Goal: Task Accomplishment & Management: Manage account settings

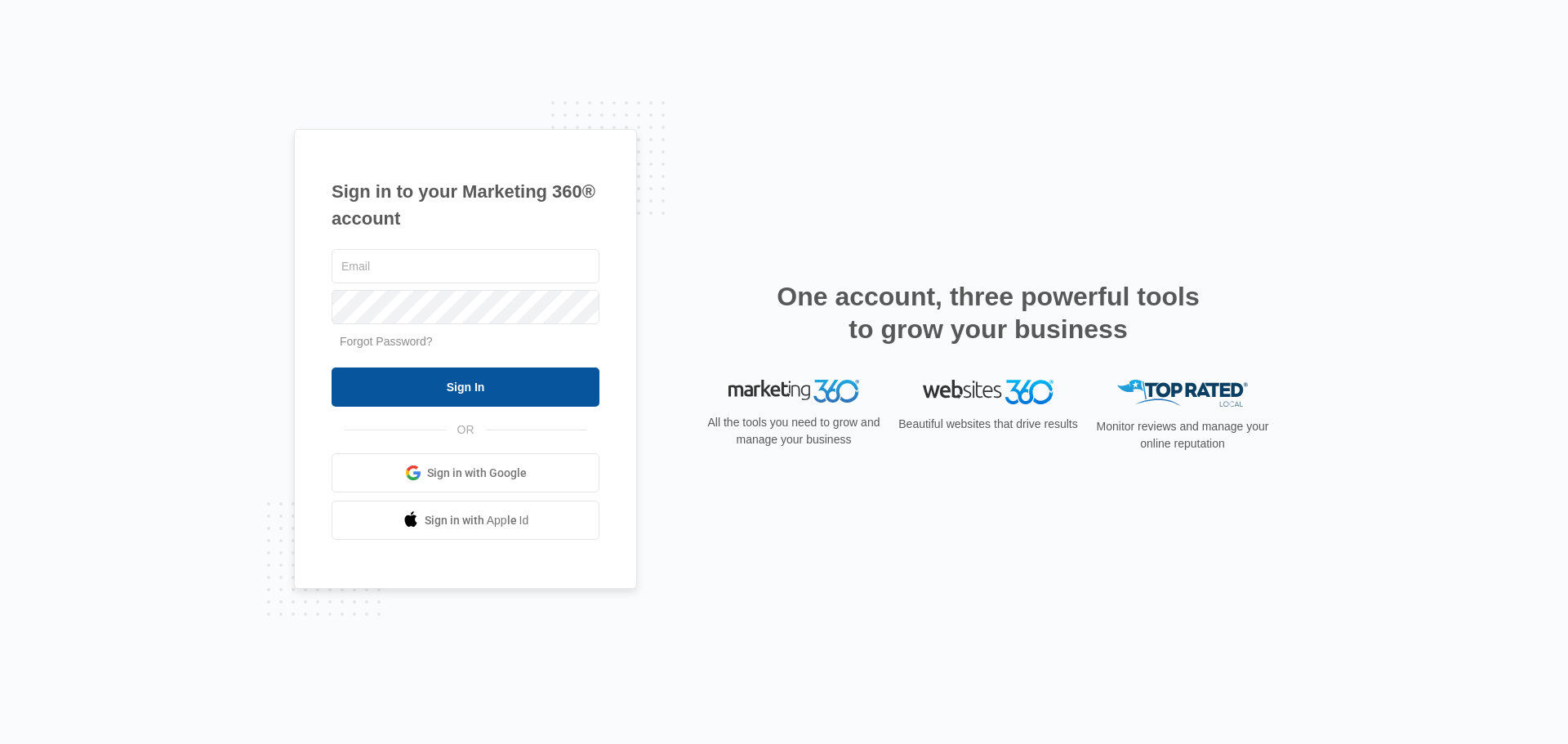
type input "[EMAIL_ADDRESS][DOMAIN_NAME]"
click at [458, 380] on input "Sign In" at bounding box center [465, 387] width 268 height 39
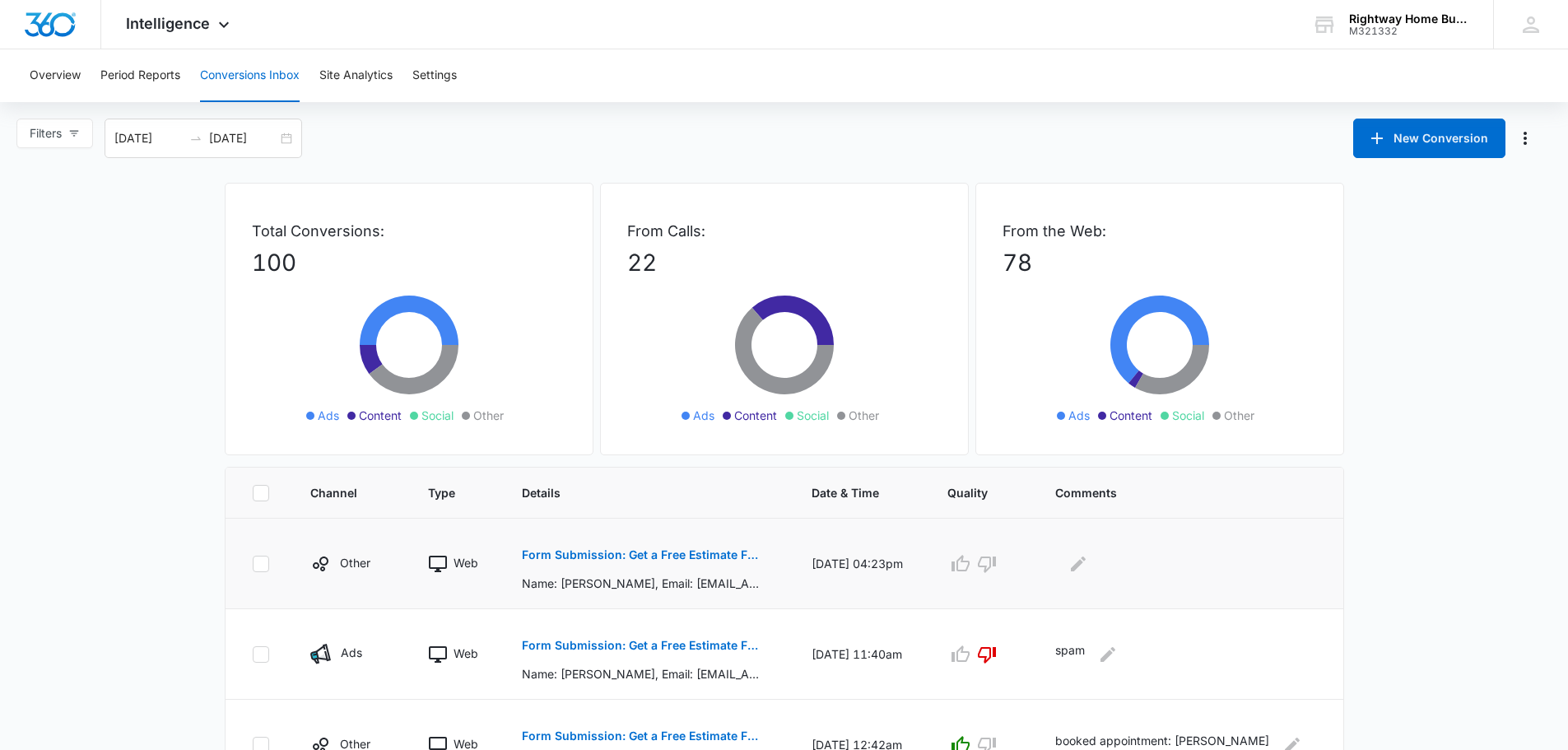
click at [693, 550] on p "Form Submission: Get a Free Estimate Form - NEW [DATE]" at bounding box center [642, 554] width 239 height 11
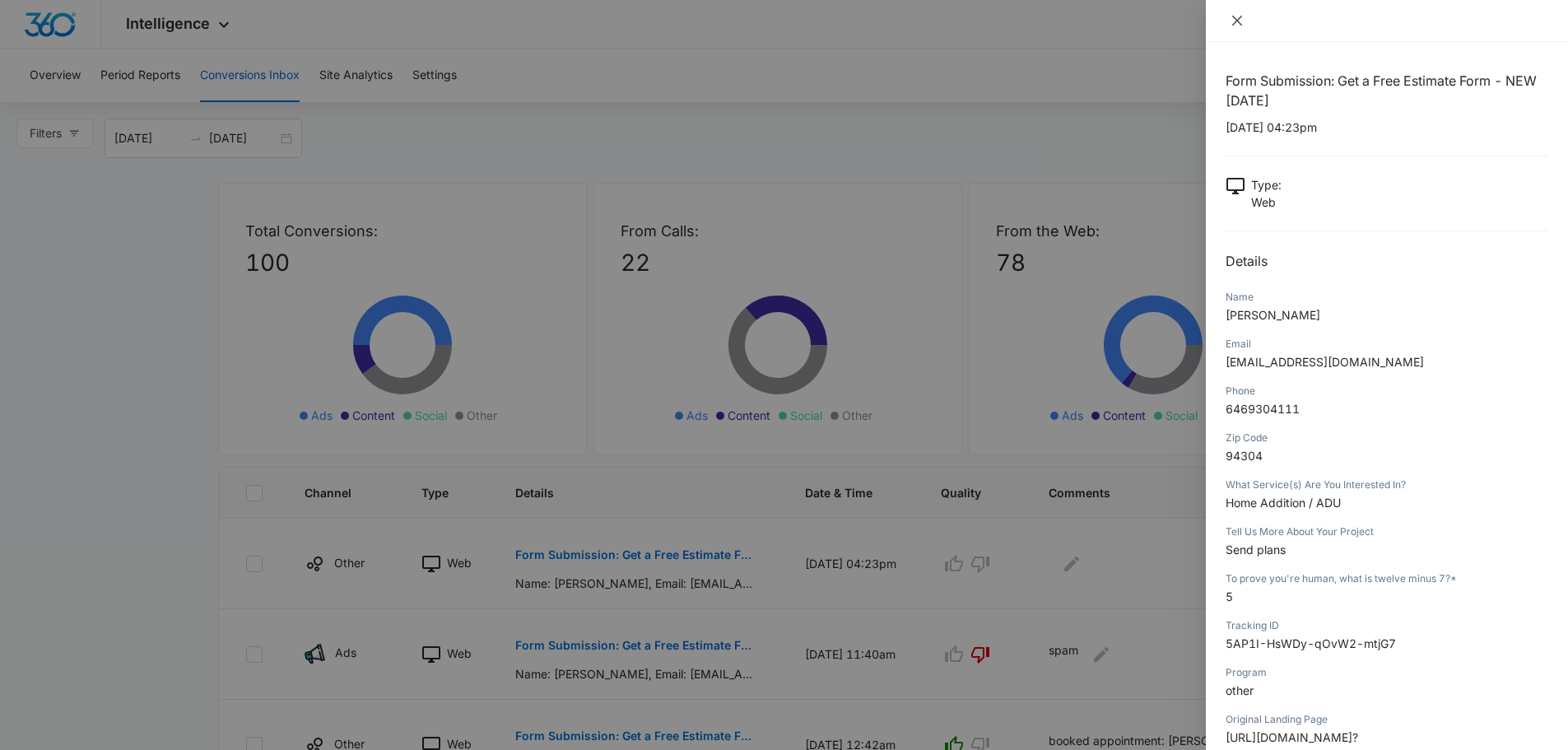
click at [1237, 21] on icon "close" at bounding box center [1237, 21] width 10 height 10
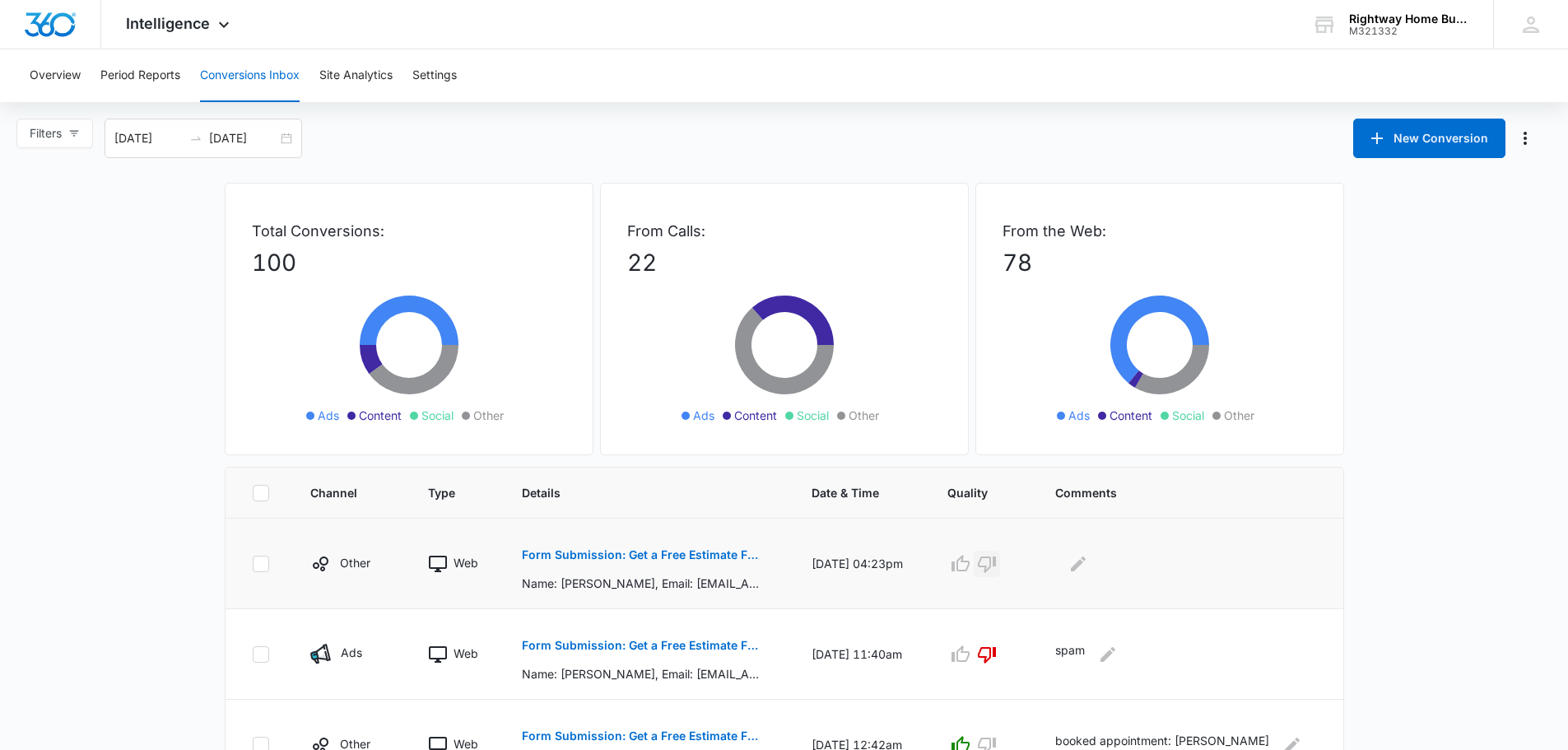
click at [997, 560] on icon "button" at bounding box center [987, 563] width 20 height 20
click at [635, 555] on p "Form Submission: Get a Free Estimate Form - NEW [DATE]" at bounding box center [642, 554] width 239 height 11
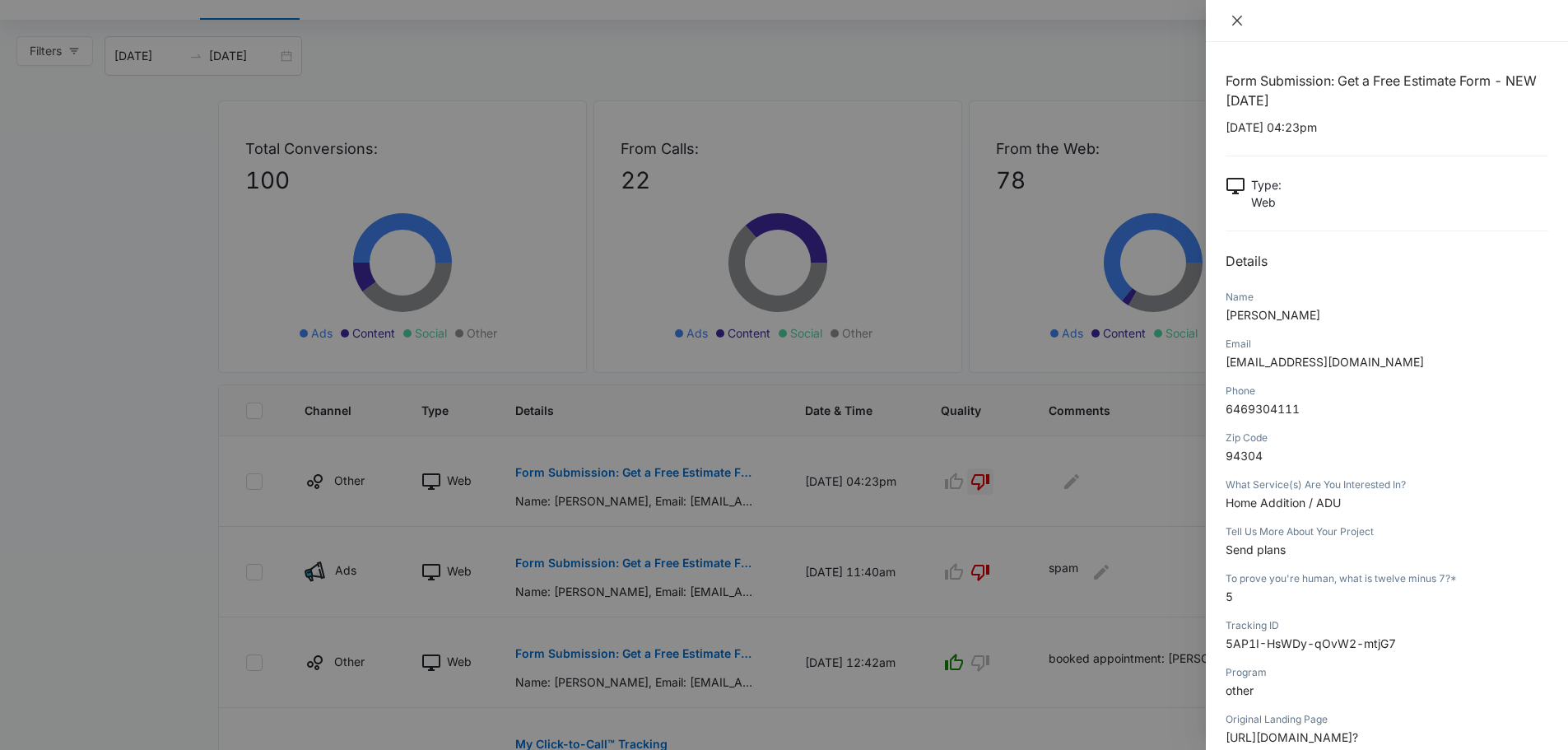
click at [1239, 17] on icon "close" at bounding box center [1236, 20] width 13 height 13
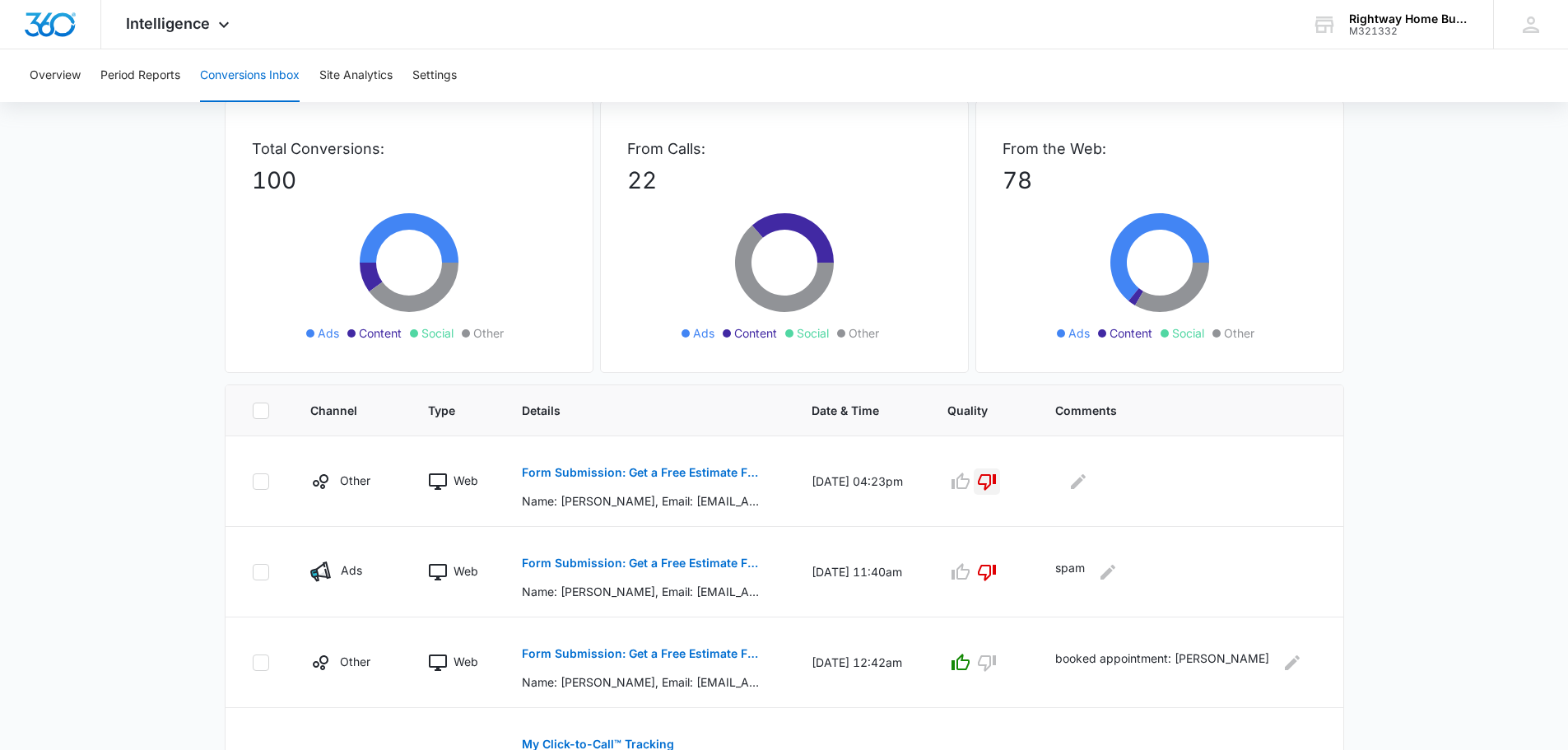
click at [996, 487] on icon "button" at bounding box center [987, 481] width 20 height 20
click at [970, 483] on icon "button" at bounding box center [960, 480] width 18 height 16
click at [1086, 478] on icon "Edit Comments" at bounding box center [1078, 480] width 15 height 15
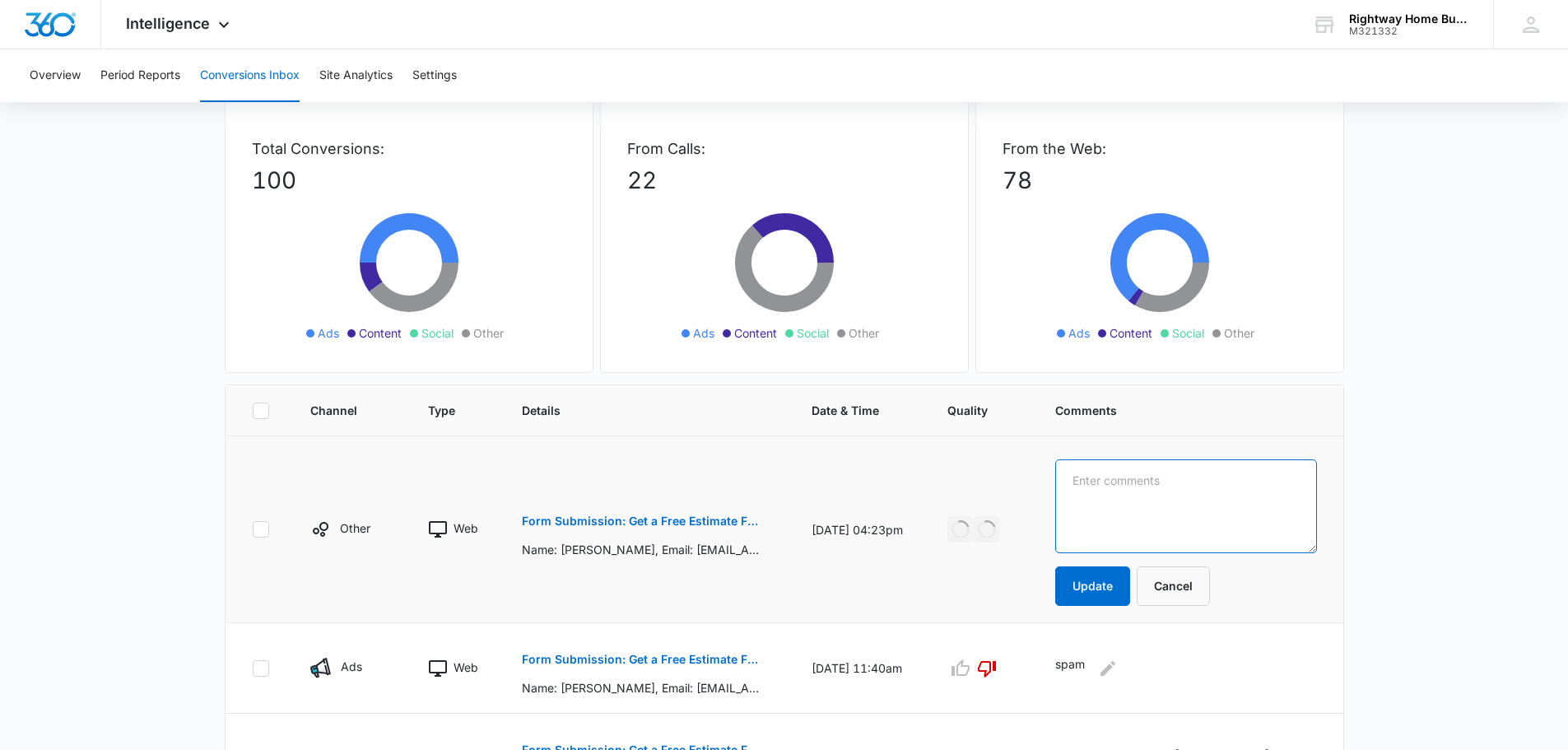
click at [1091, 480] on textarea at bounding box center [1186, 507] width 261 height 94
type textarea "vendor plans"
click at [1108, 589] on button "Update" at bounding box center [1093, 586] width 75 height 39
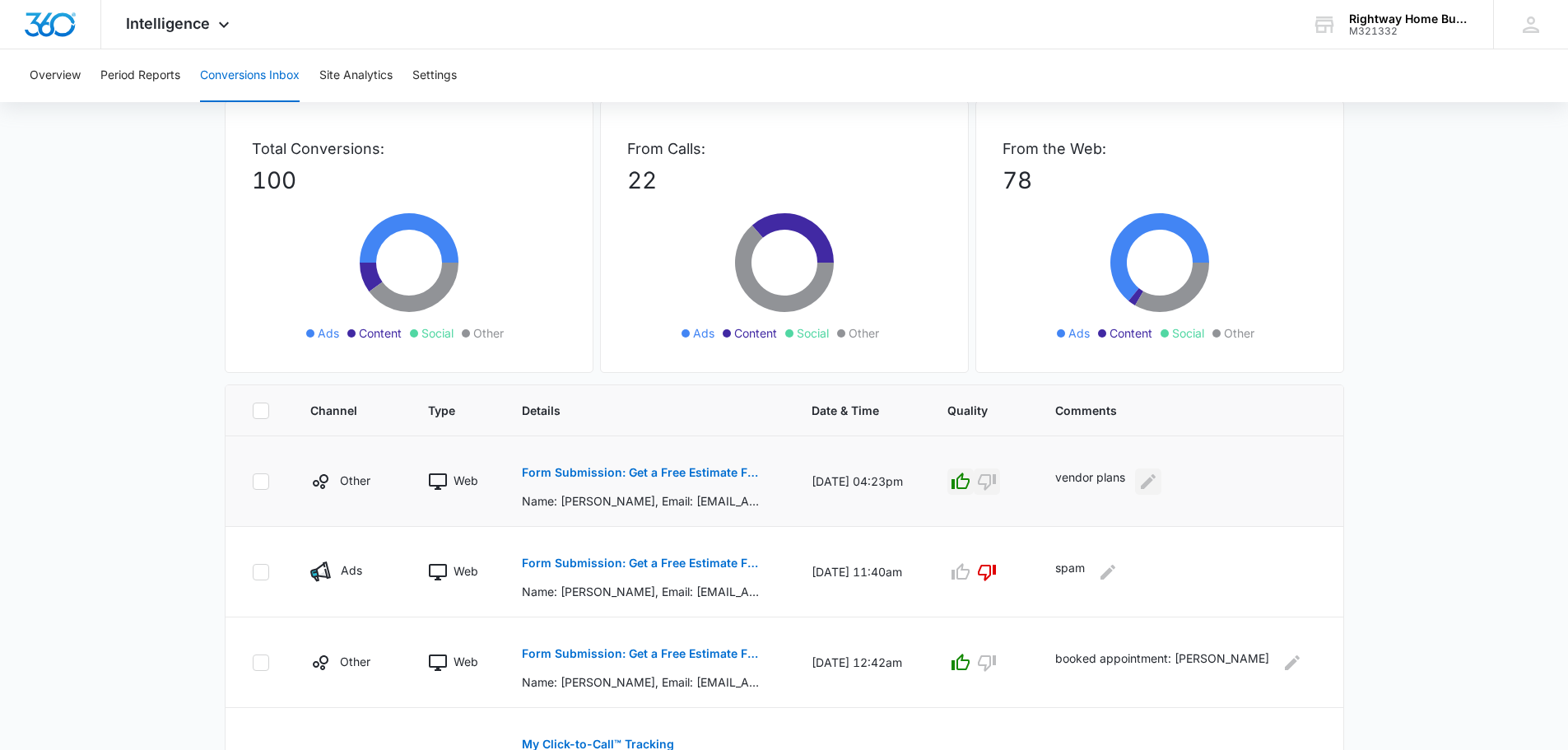
click at [1159, 483] on icon "Edit Comments" at bounding box center [1148, 481] width 20 height 20
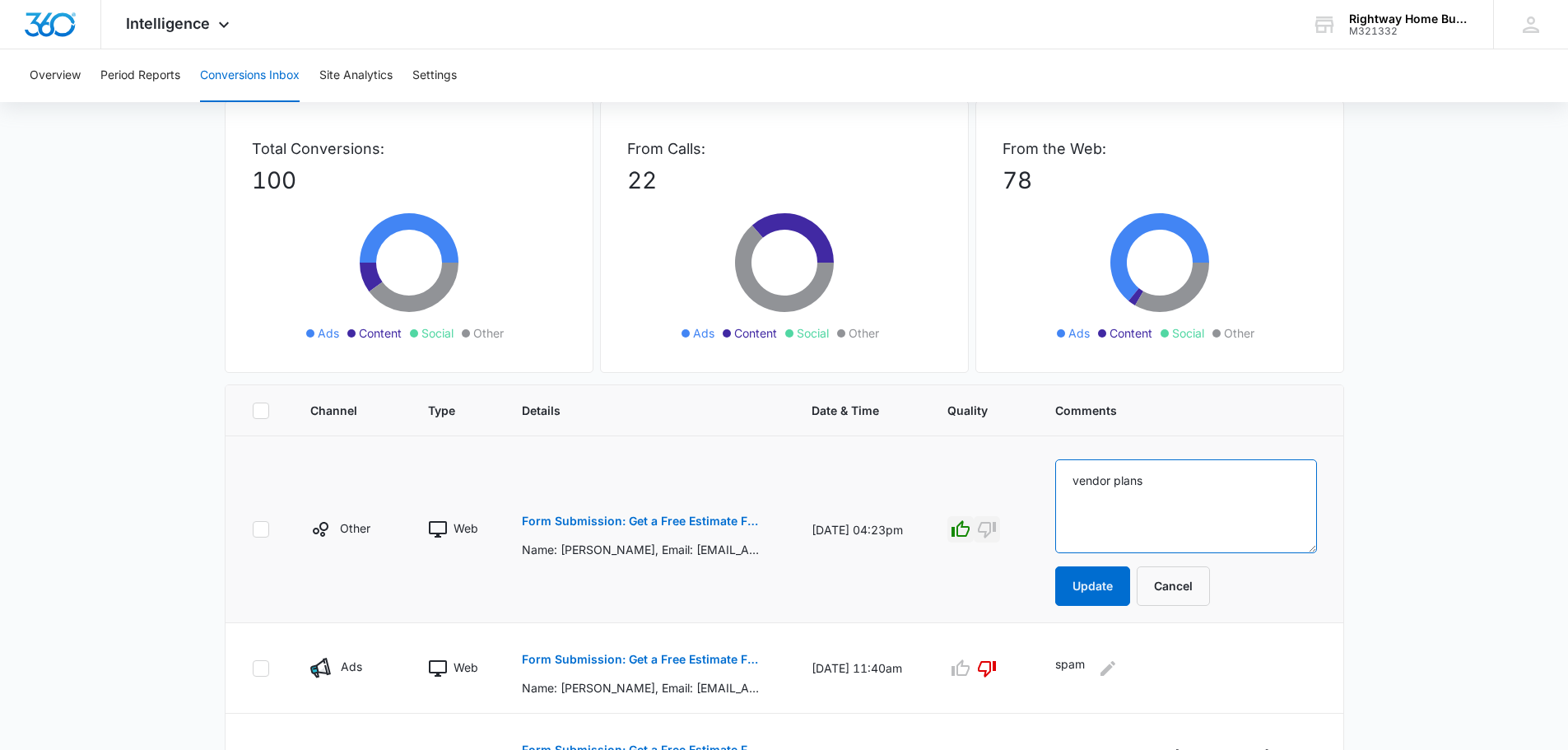
click at [1125, 475] on textarea "vendor plans" at bounding box center [1186, 507] width 261 height 94
click at [1160, 474] on textarea "vendor (plans" at bounding box center [1186, 507] width 261 height 94
type textarea "vendor (plans & estimates)"
click at [1100, 593] on button "Update" at bounding box center [1093, 586] width 75 height 39
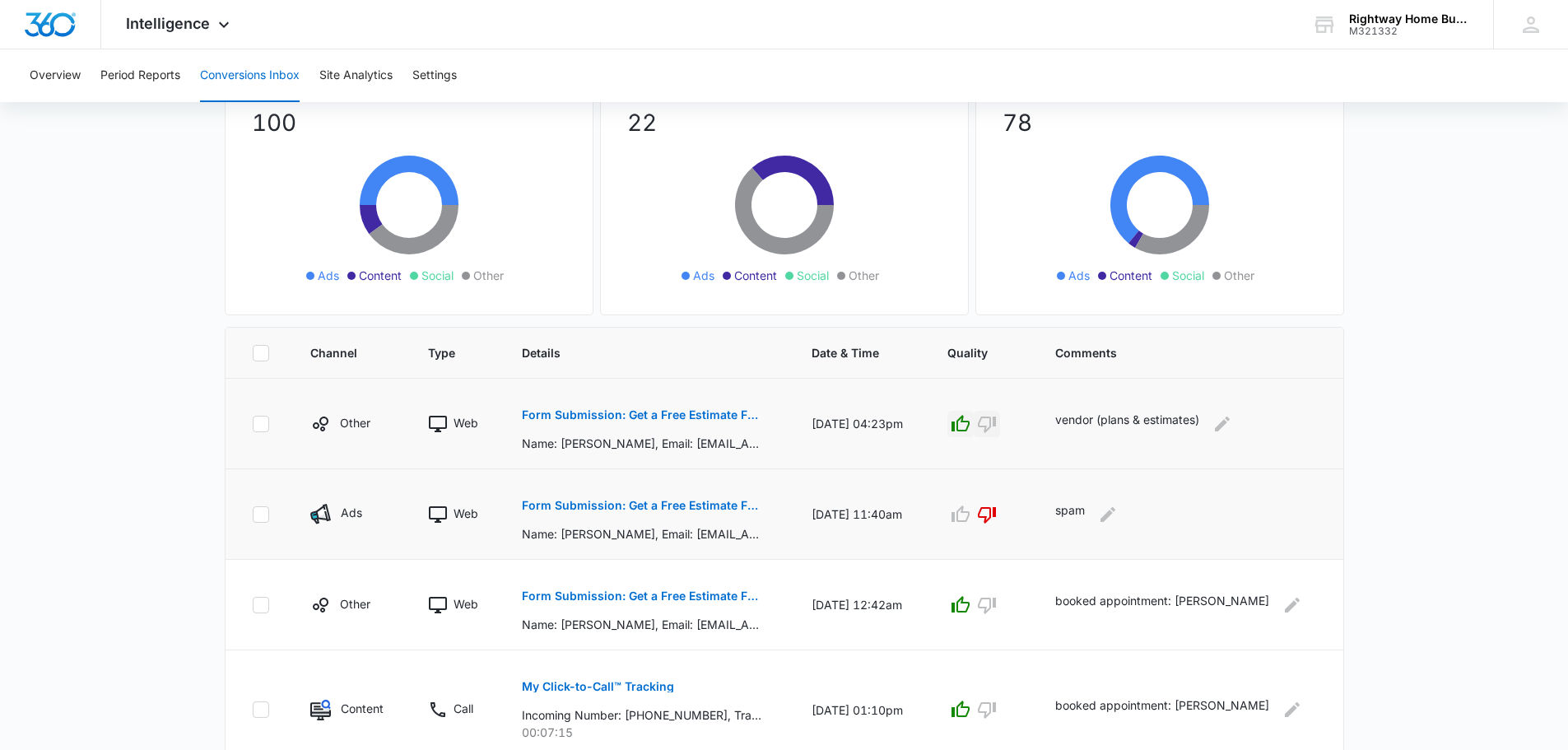
scroll to position [124, 0]
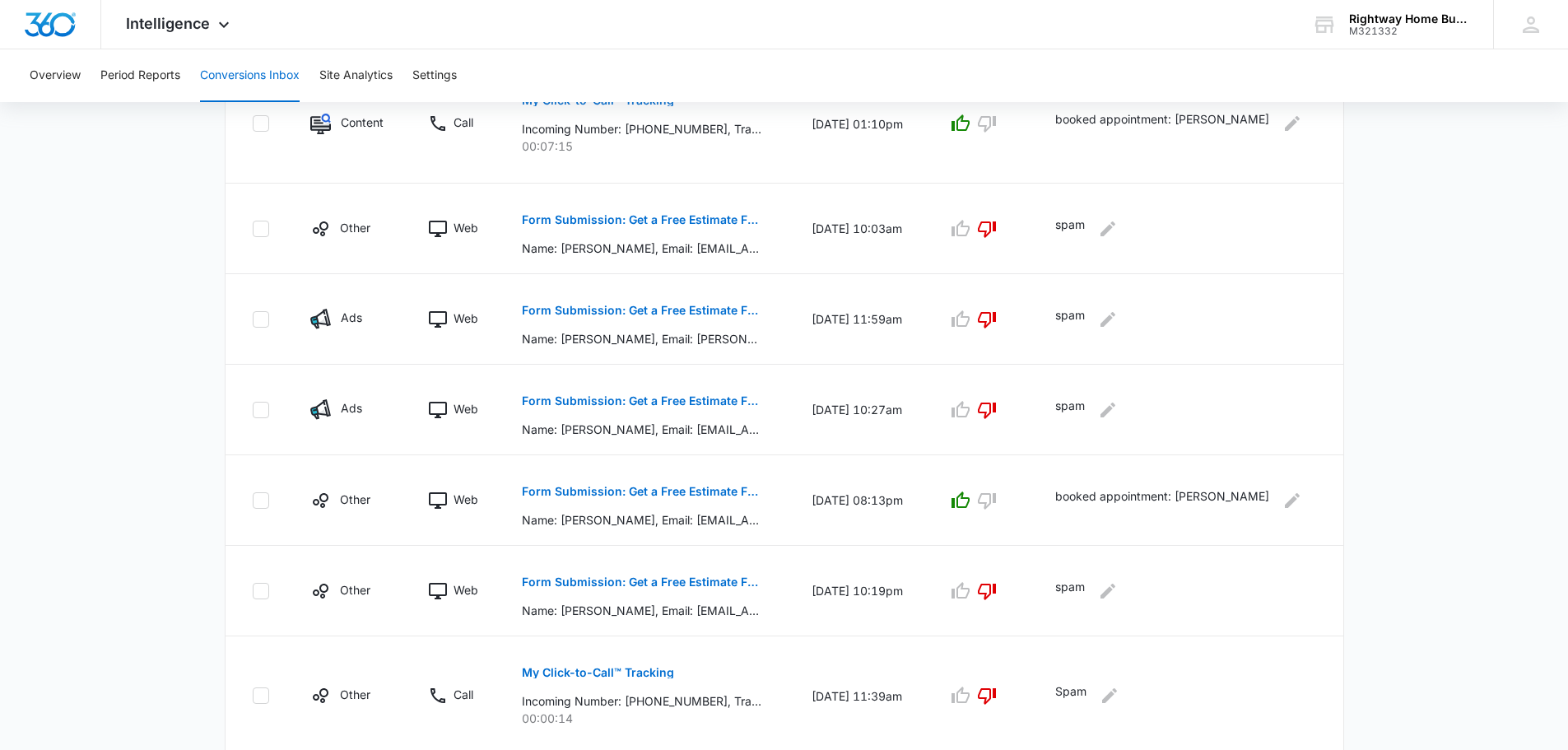
scroll to position [782, 0]
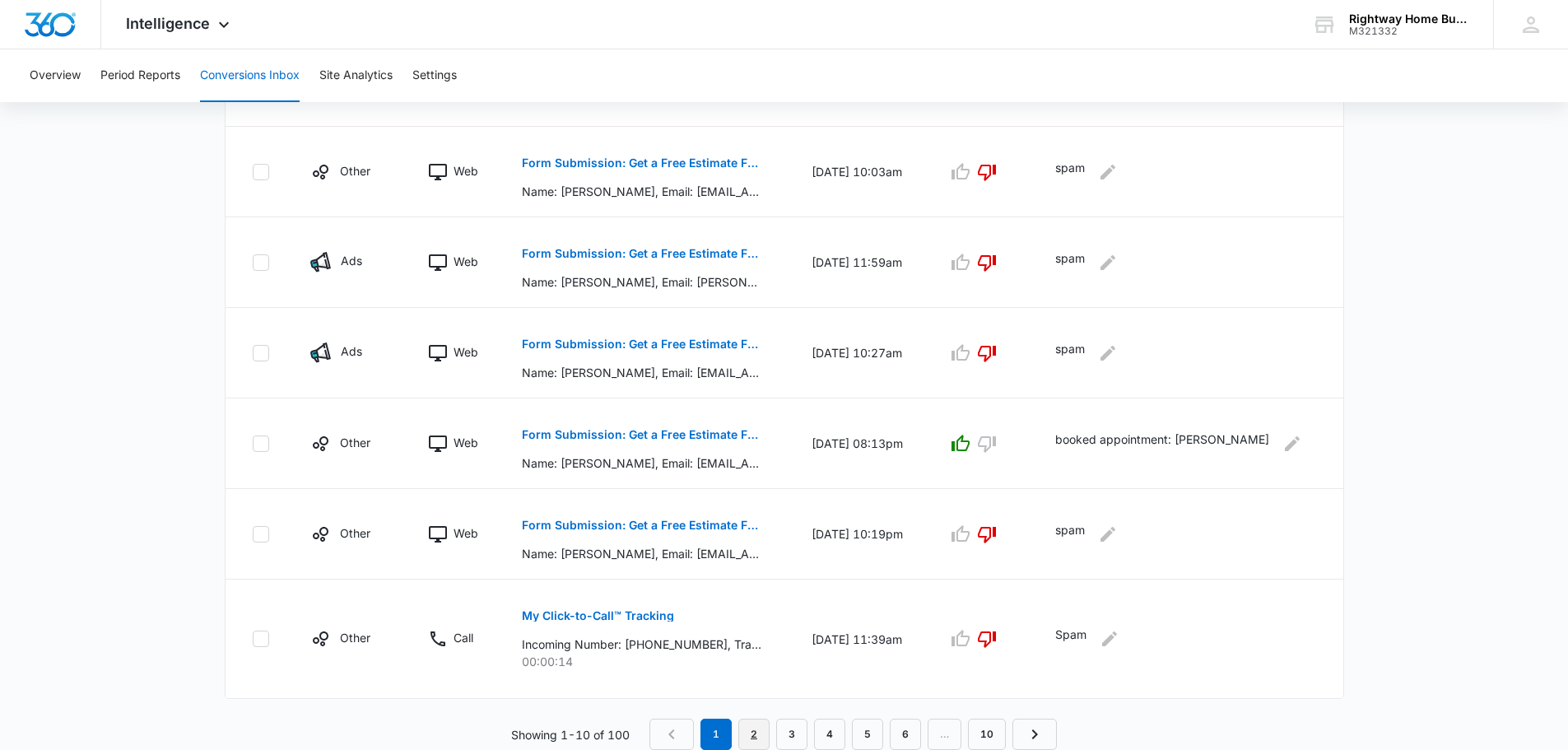
click at [751, 729] on link "2" at bounding box center [754, 734] width 32 height 32
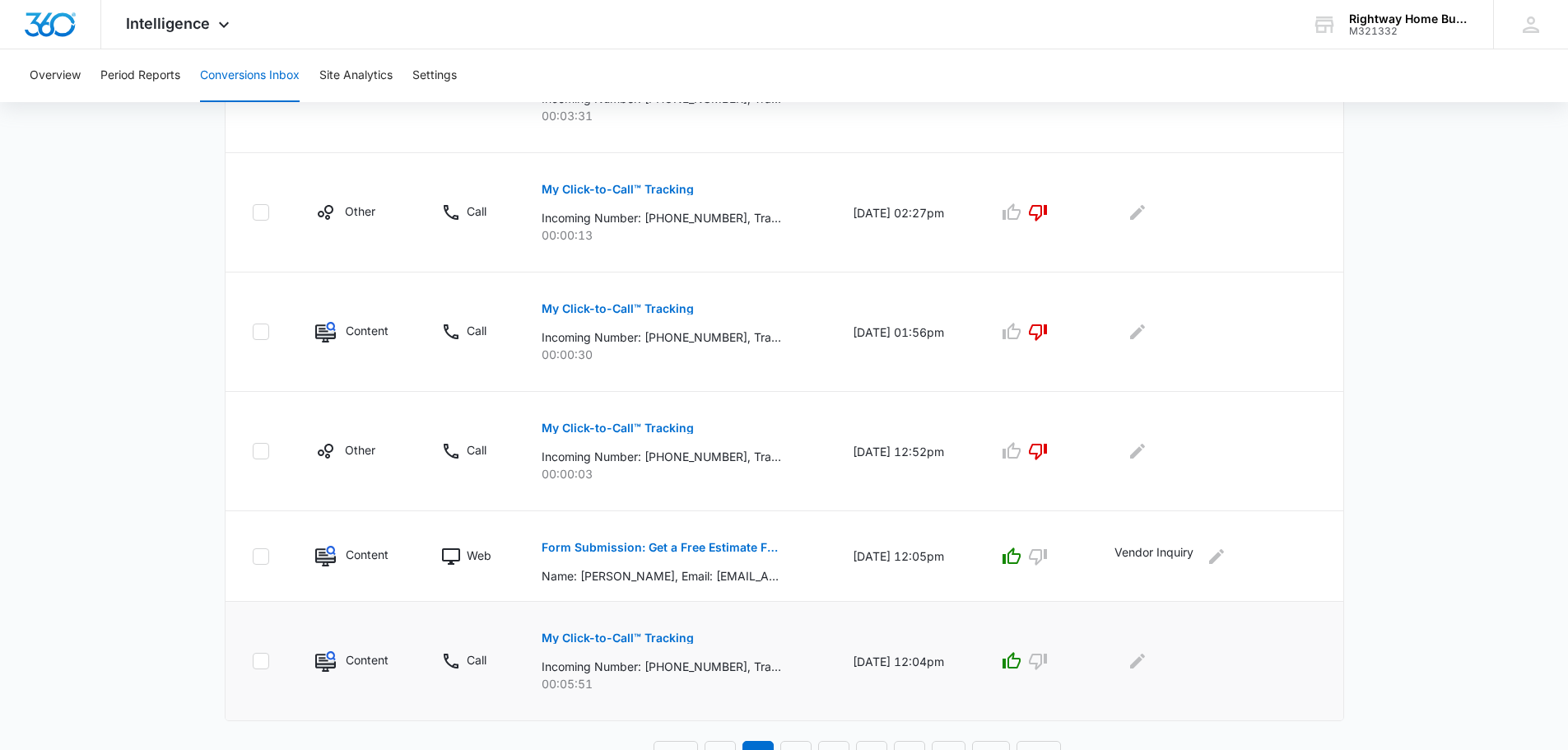
scroll to position [898, 0]
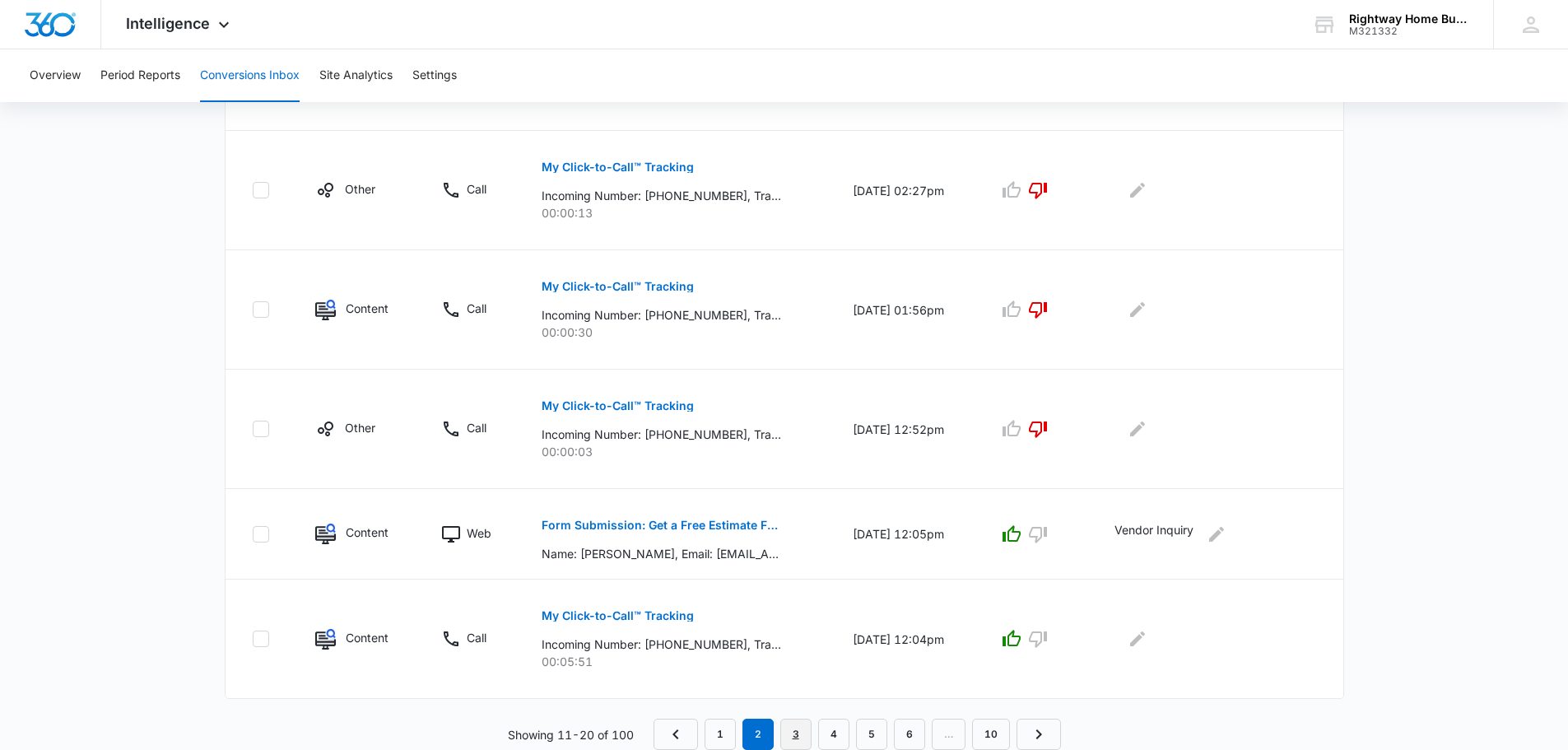
click at [795, 738] on link "3" at bounding box center [796, 734] width 32 height 32
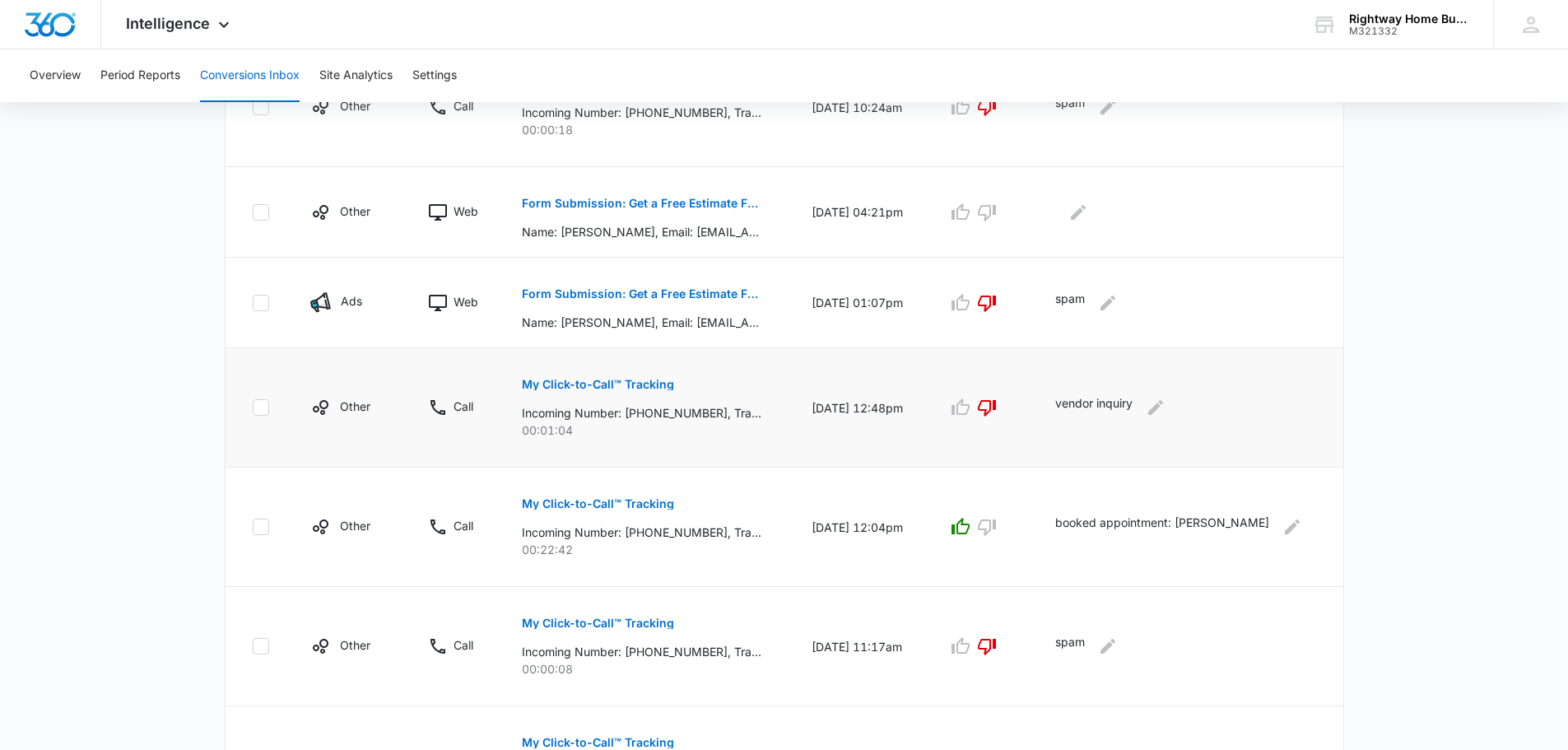
scroll to position [956, 0]
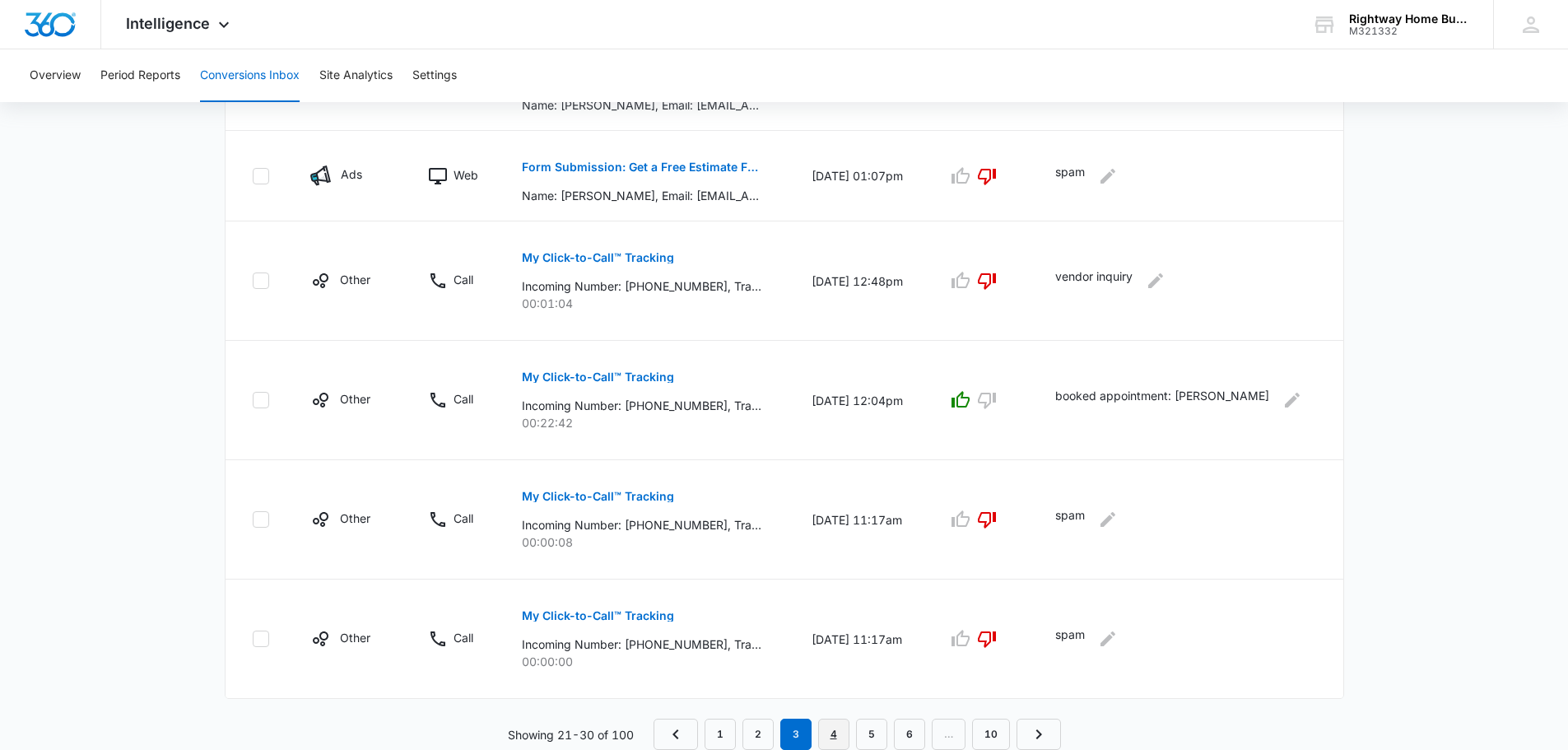
click at [843, 735] on link "4" at bounding box center [834, 734] width 32 height 32
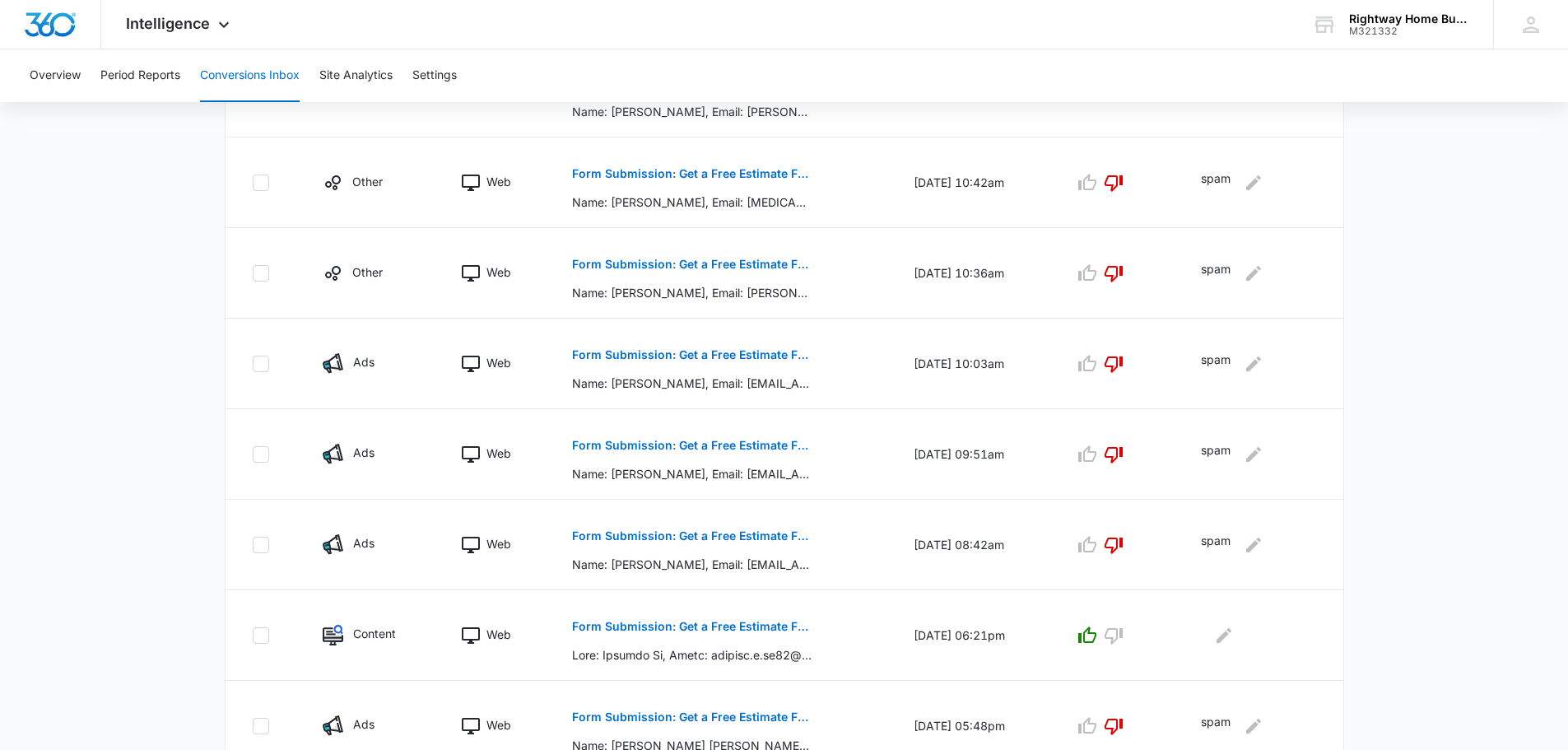
scroll to position [725, 0]
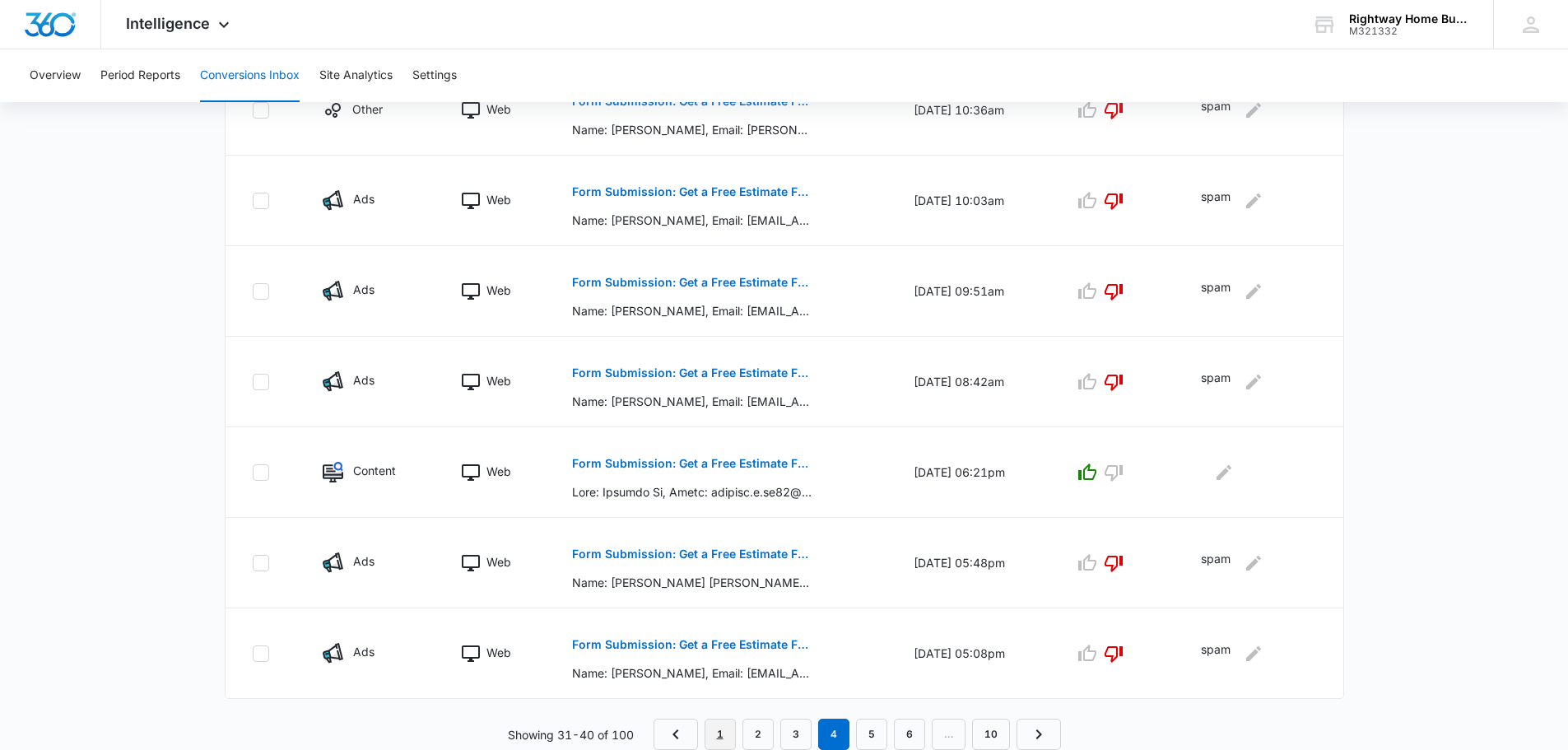
click at [720, 732] on link "1" at bounding box center [720, 734] width 32 height 32
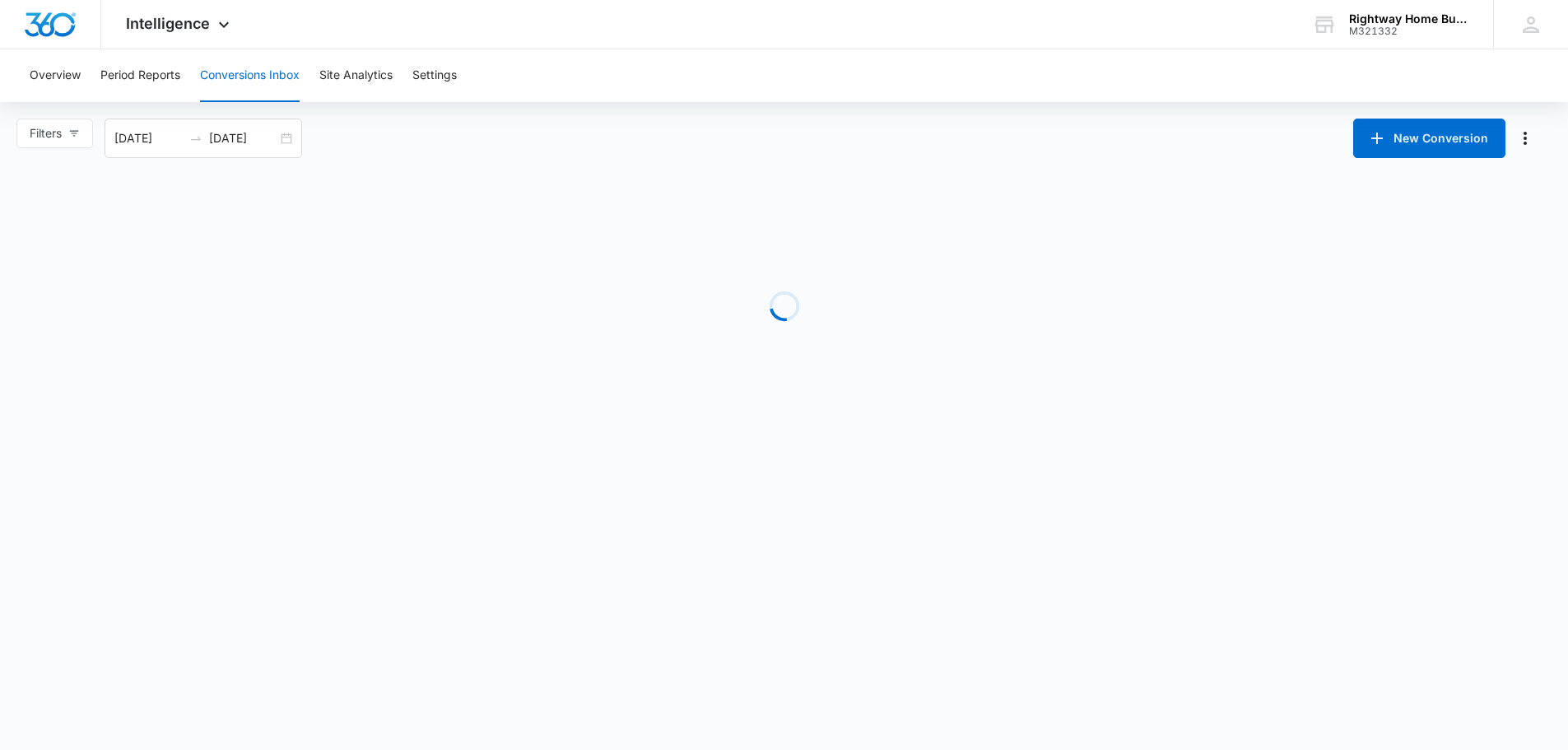
scroll to position [0, 0]
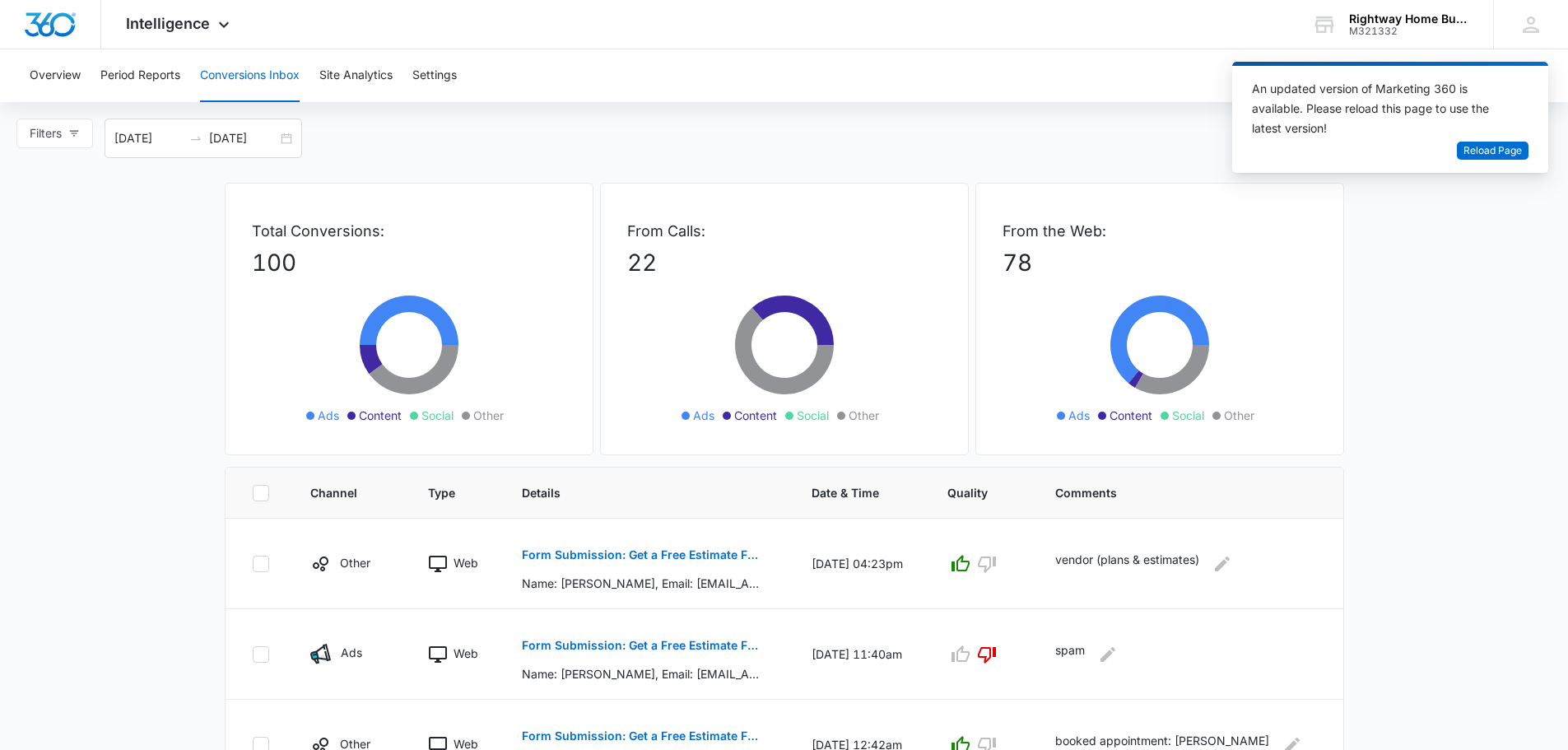
click at [1133, 69] on div "Overview Period Reports Conversions Inbox Site Analytics Settings" at bounding box center [784, 76] width 1529 height 53
click at [1038, 69] on div "Overview Period Reports Conversions Inbox Site Analytics Settings" at bounding box center [784, 76] width 1529 height 53
